Goal: Task Accomplishment & Management: Complete application form

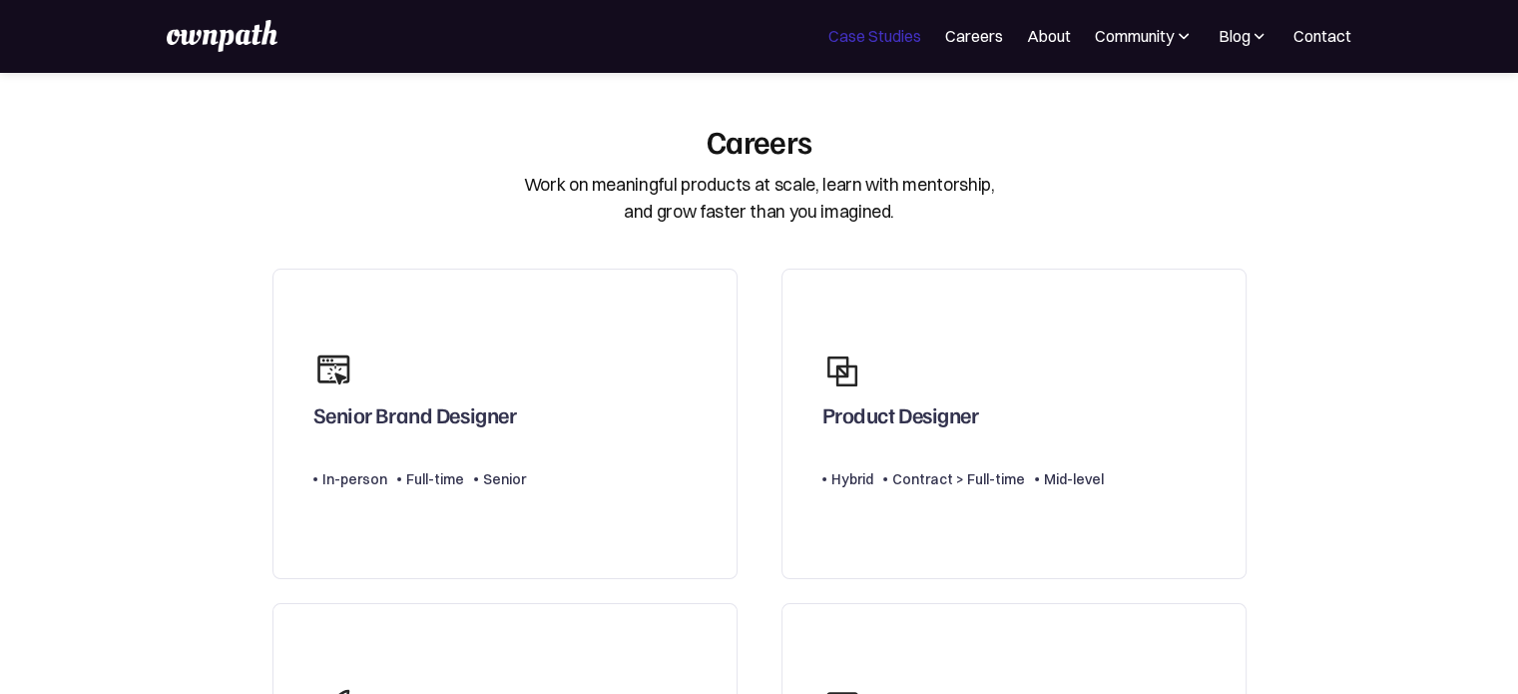
click at [871, 43] on link "Case Studies" at bounding box center [874, 36] width 93 height 24
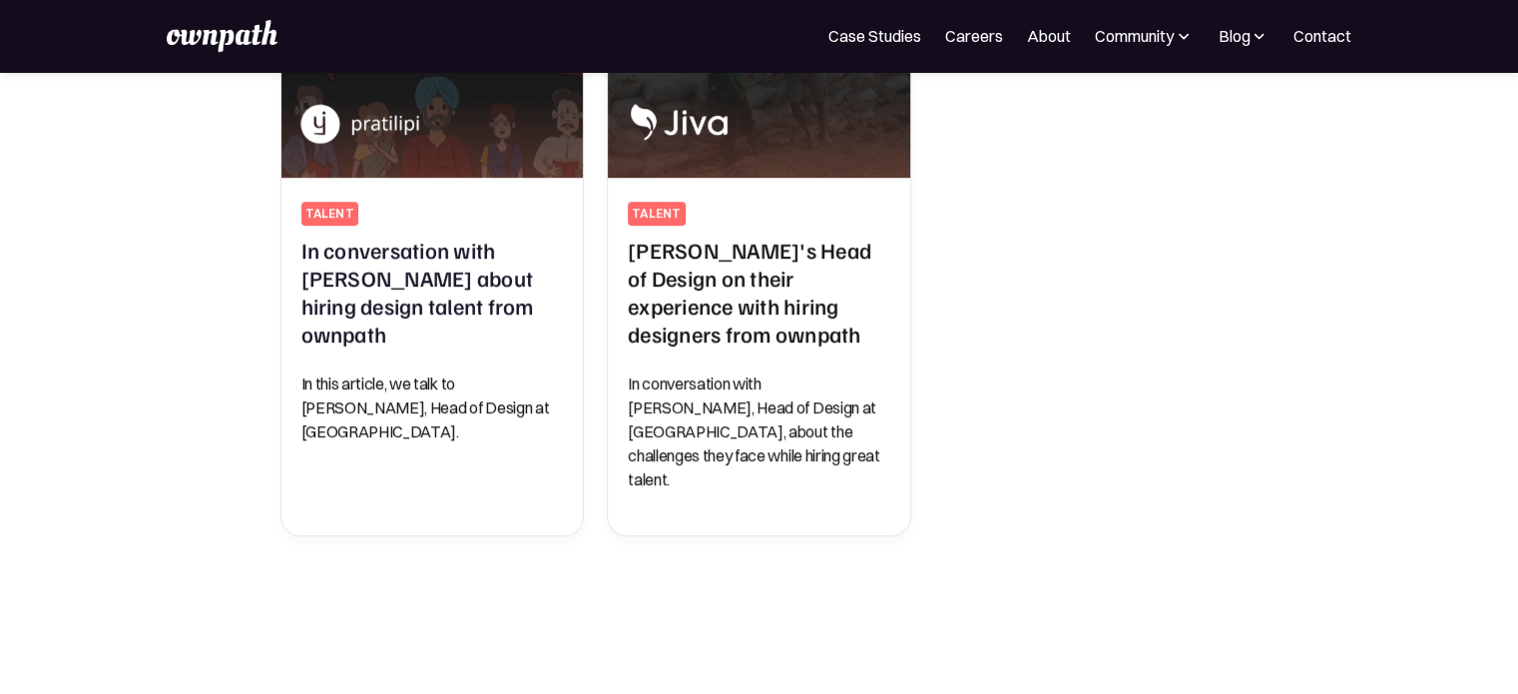
scroll to position [1197, 0]
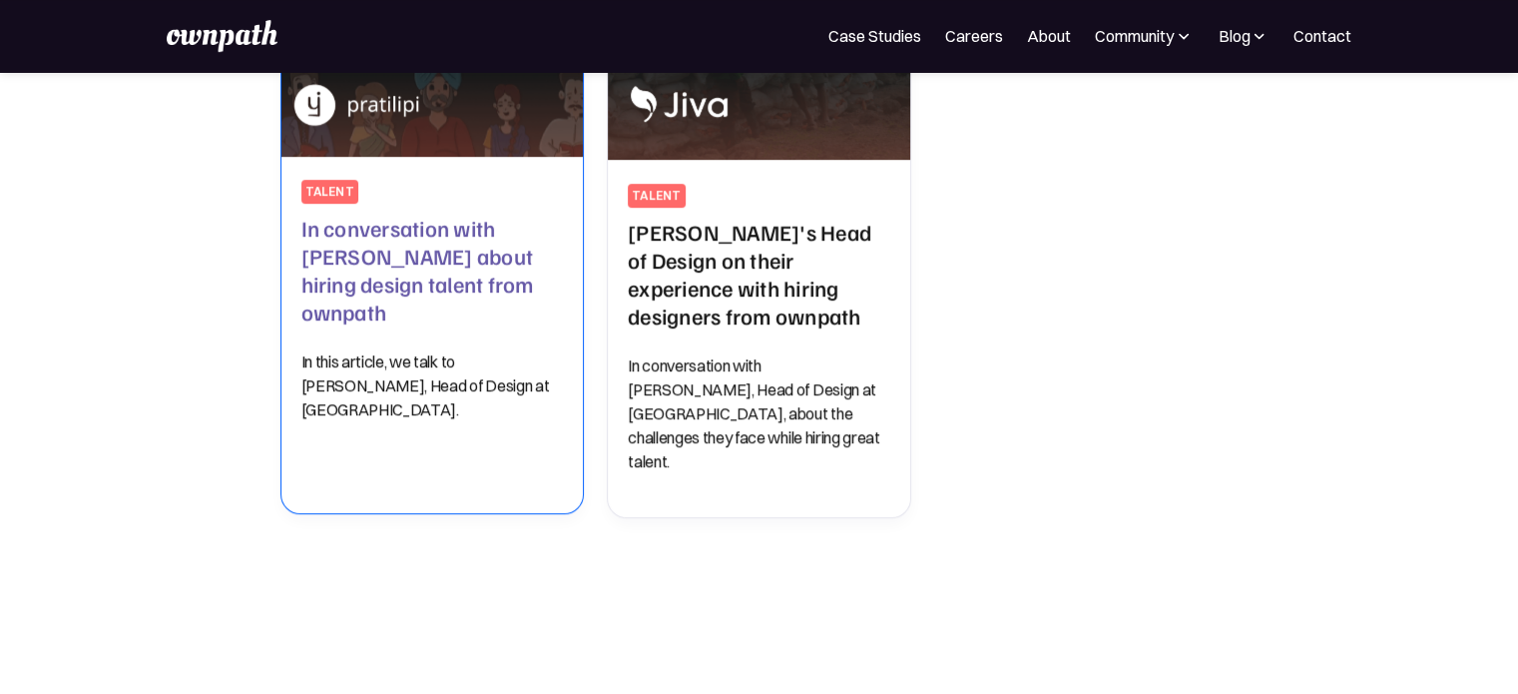
click at [467, 255] on h2 "In conversation with Pratilipi about hiring design talent from ownpath" at bounding box center [432, 270] width 262 height 112
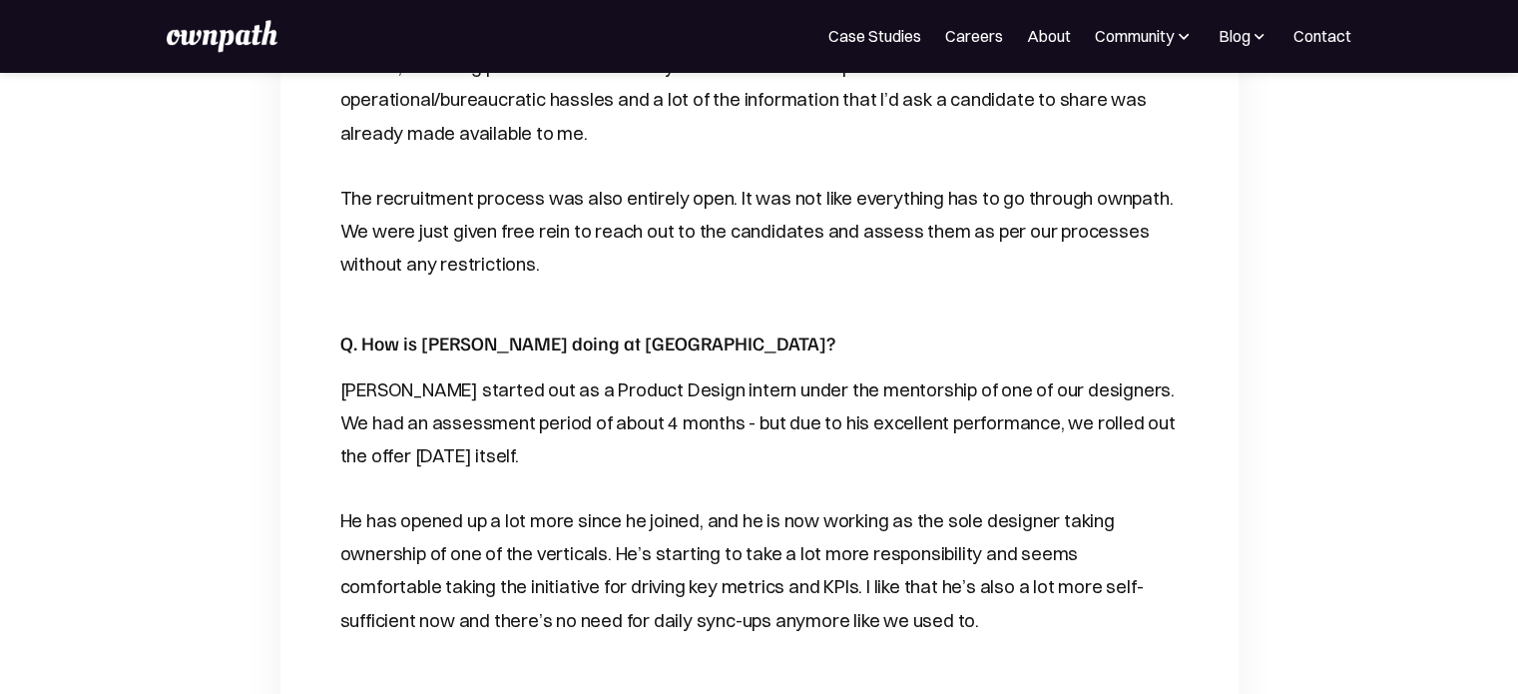
scroll to position [2994, 0]
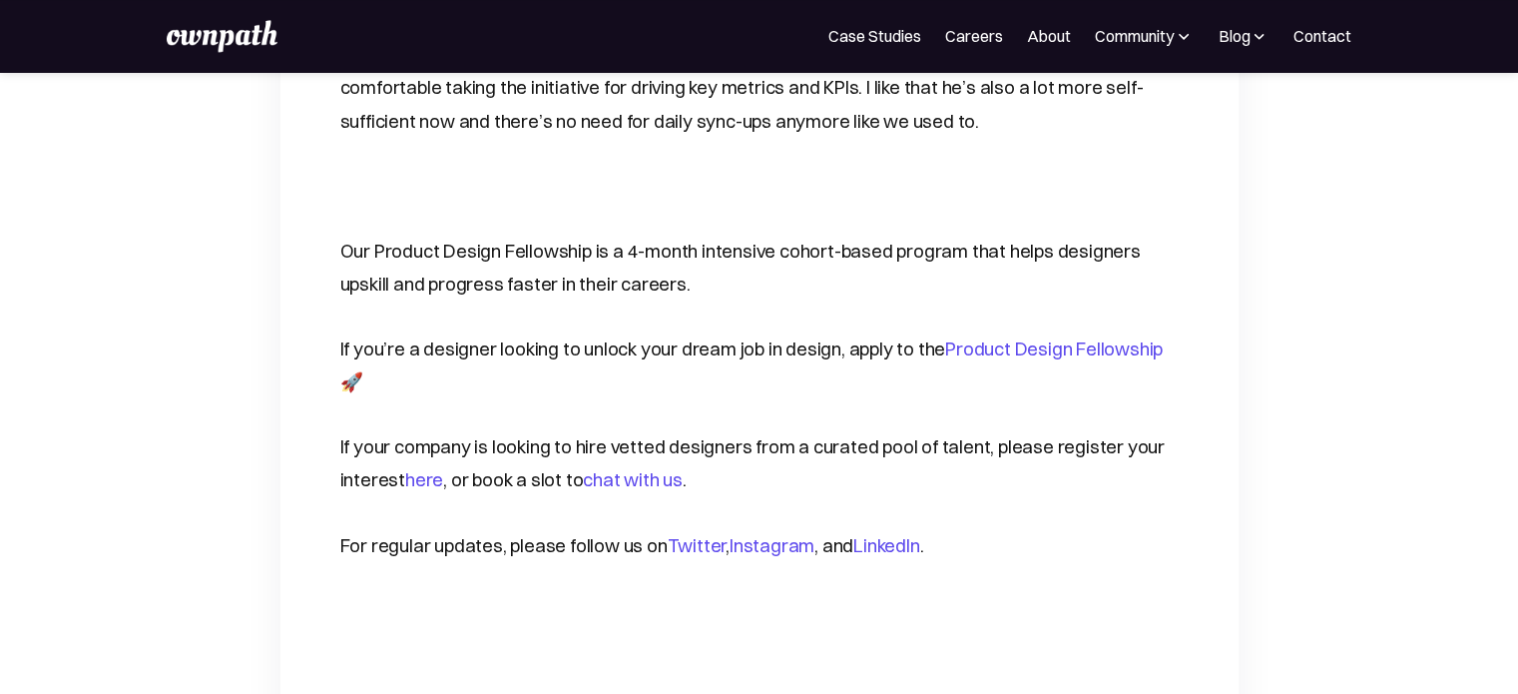
click at [945, 337] on link "Product Design Fellowship" at bounding box center [1054, 348] width 218 height 23
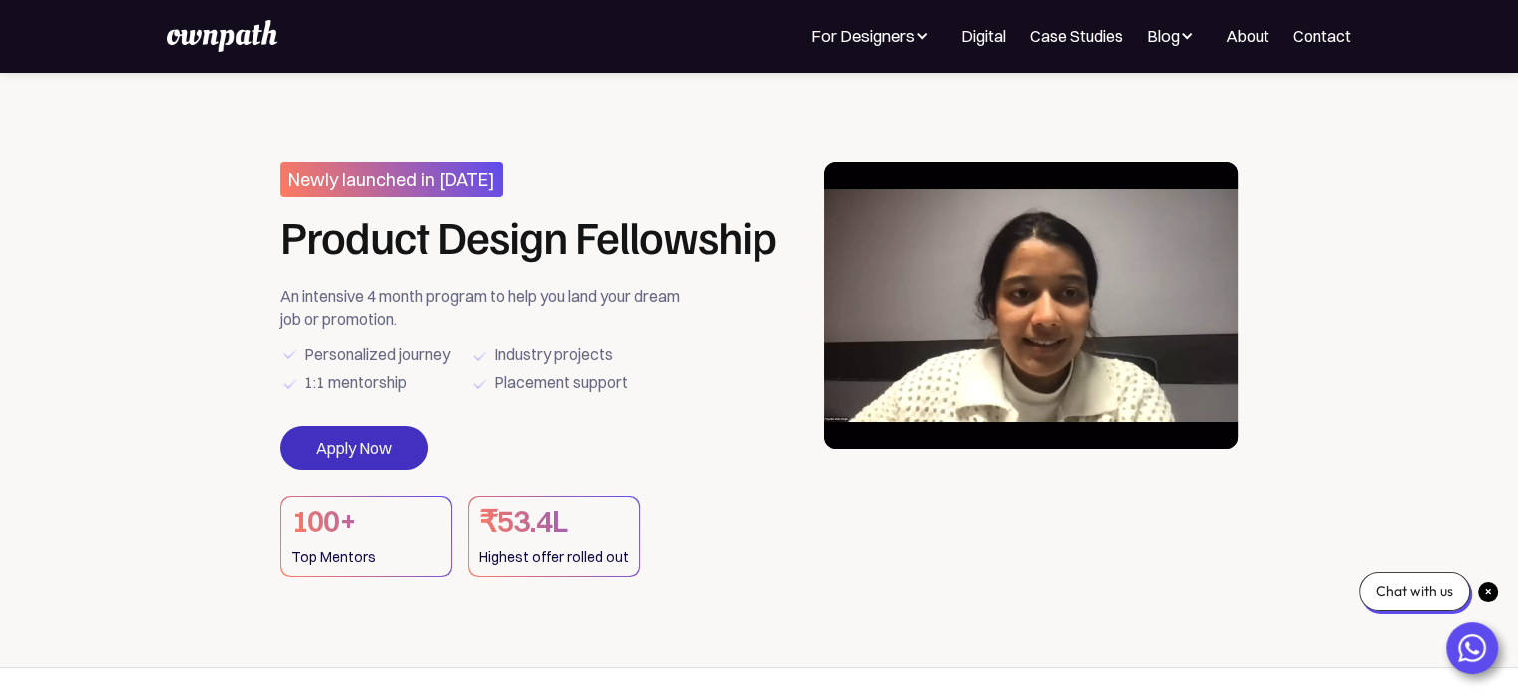
drag, startPoint x: 353, startPoint y: 444, endPoint x: 398, endPoint y: 457, distance: 46.7
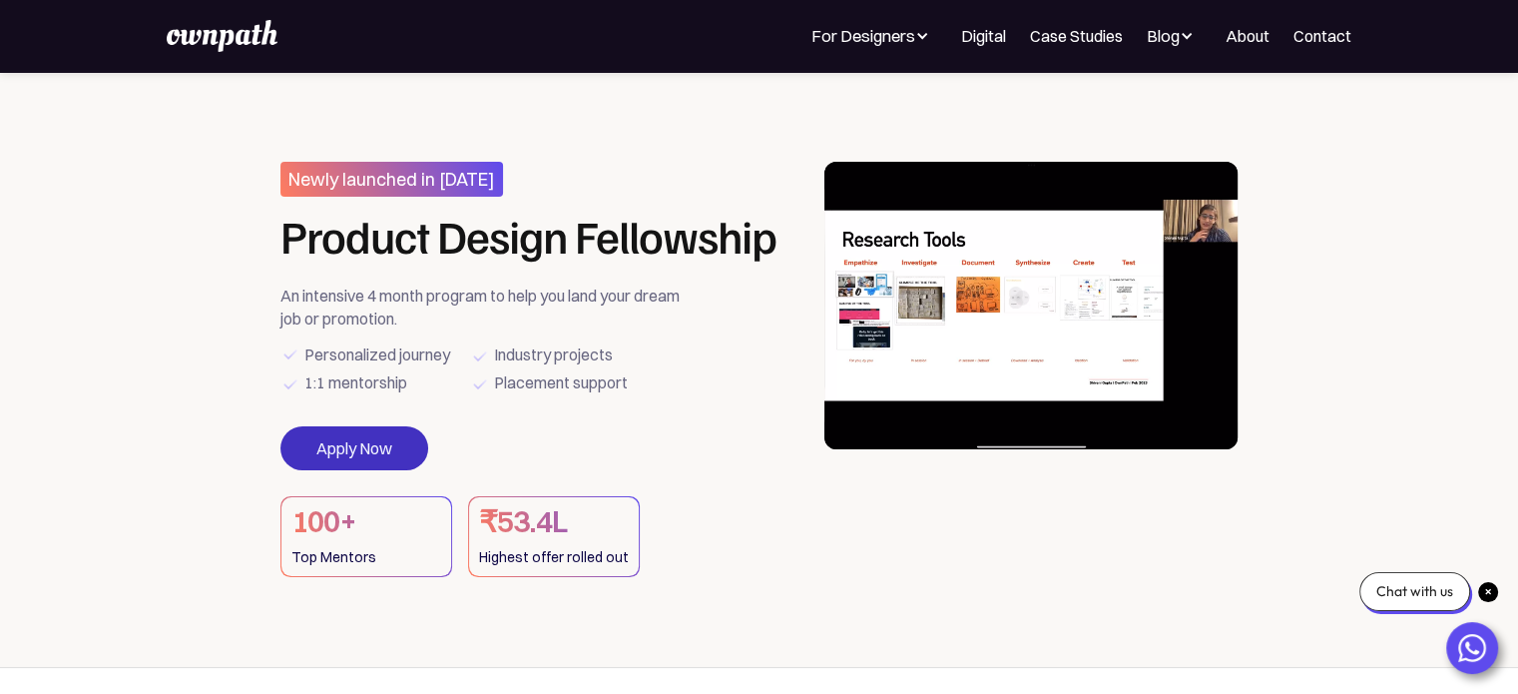
click at [353, 444] on link "Apply Now" at bounding box center [354, 448] width 148 height 44
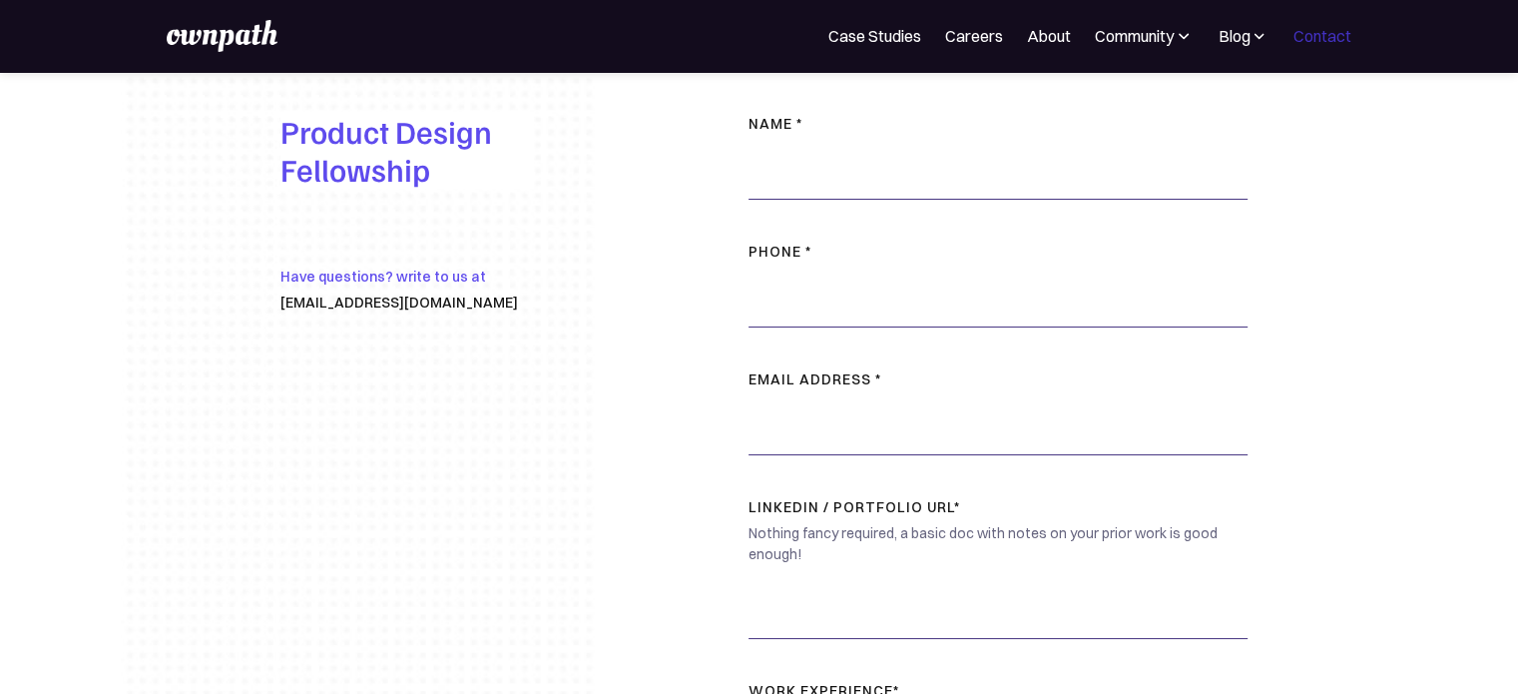
click at [1349, 36] on link "Contact" at bounding box center [1322, 36] width 58 height 24
